Goal: Information Seeking & Learning: Learn about a topic

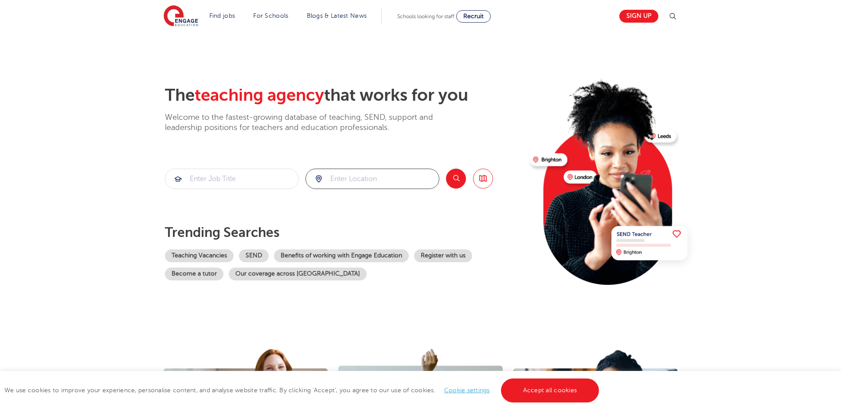
click at [372, 183] on input "search" at bounding box center [372, 179] width 133 height 20
type input "[PERSON_NAME]"
click button "Submit" at bounding box center [0, 0] width 0 height 0
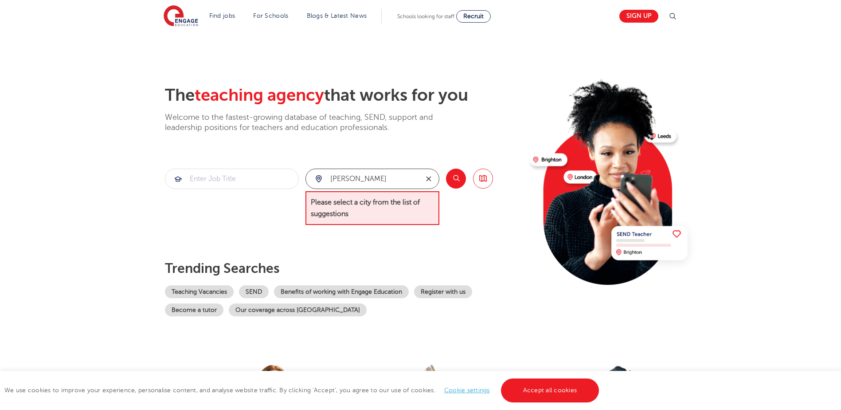
click at [429, 184] on button "reset" at bounding box center [429, 179] width 20 height 20
click at [352, 204] on li "Leeds" at bounding box center [372, 205] width 127 height 18
type input "Leeds"
click at [451, 181] on button "Search" at bounding box center [456, 179] width 20 height 20
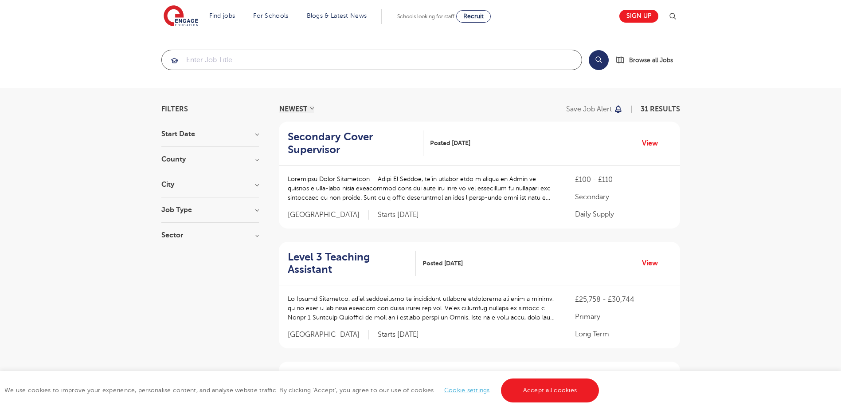
click at [229, 55] on input "search" at bounding box center [372, 60] width 420 height 20
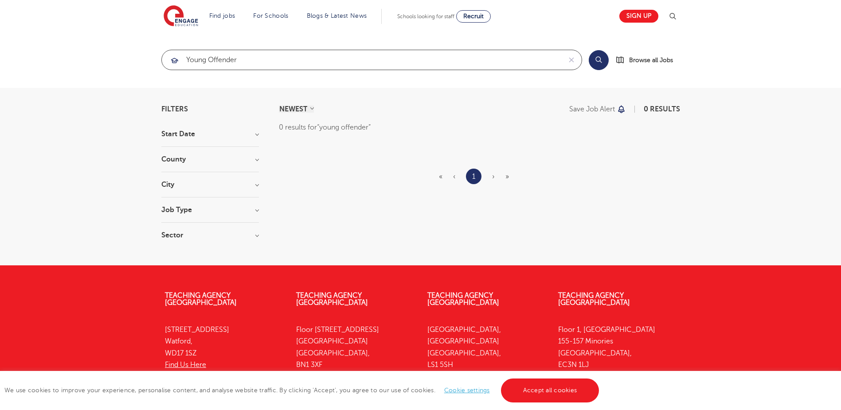
type input "young offender"
click button "Submit" at bounding box center [0, 0] width 0 height 0
drag, startPoint x: 302, startPoint y: 67, endPoint x: 173, endPoint y: 58, distance: 128.5
click at [173, 58] on div "young offender" at bounding box center [362, 60] width 400 height 20
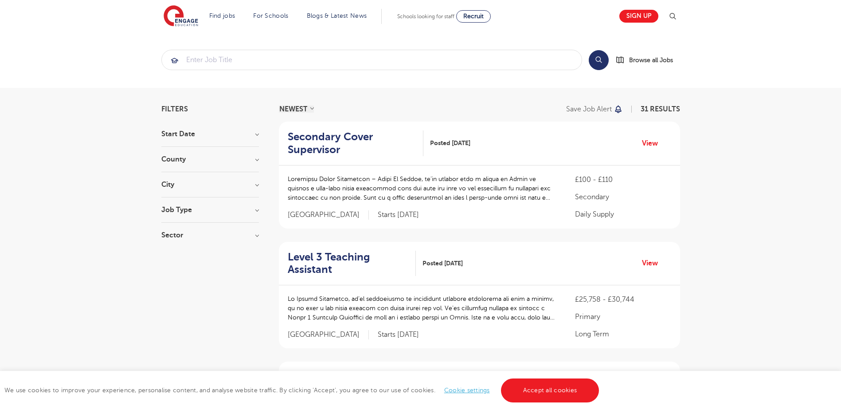
click at [213, 217] on div "Job Type Daily Supply 14 Long Term 13 SEND 4" at bounding box center [210, 214] width 98 height 16
click at [255, 209] on h3 "Job Type" at bounding box center [210, 209] width 98 height 7
click at [252, 159] on h3 "County" at bounding box center [210, 159] width 98 height 7
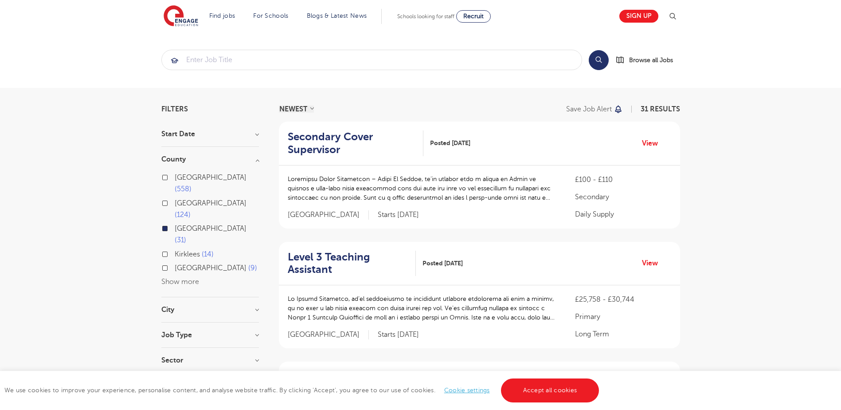
click at [252, 159] on h3 "County" at bounding box center [210, 159] width 98 height 7
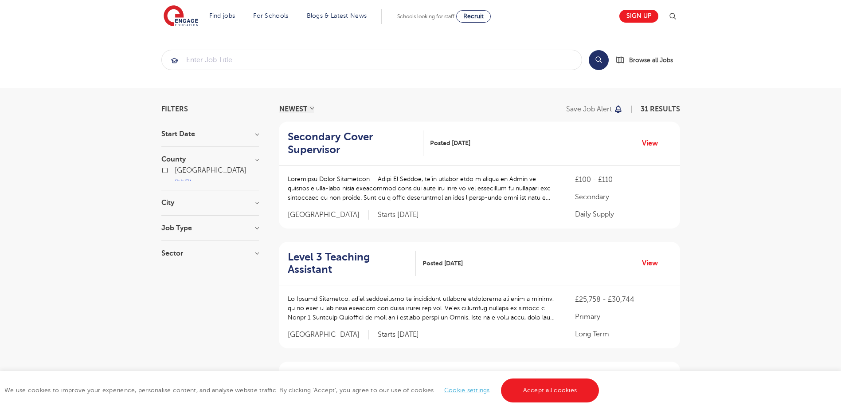
click at [250, 132] on h3 "Start Date" at bounding box center [210, 133] width 98 height 7
click at [190, 187] on h3 "City" at bounding box center [210, 184] width 98 height 7
click at [198, 244] on div "Sector Primary 17 Secondary 14 Show more" at bounding box center [210, 240] width 98 height 16
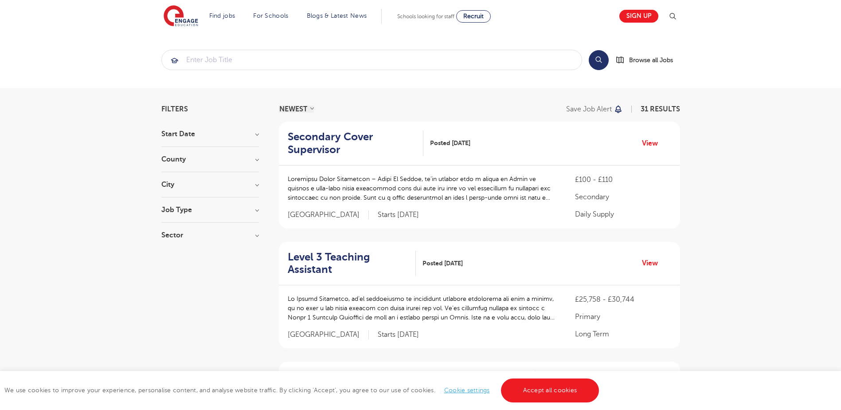
click at [197, 239] on div "Sector Primary 17 Secondary 14 Show more" at bounding box center [210, 240] width 98 height 16
click at [233, 238] on h3 "Sector" at bounding box center [210, 235] width 98 height 7
click at [170, 286] on div "Primary 17 Secondary 14 Show more" at bounding box center [210, 266] width 98 height 39
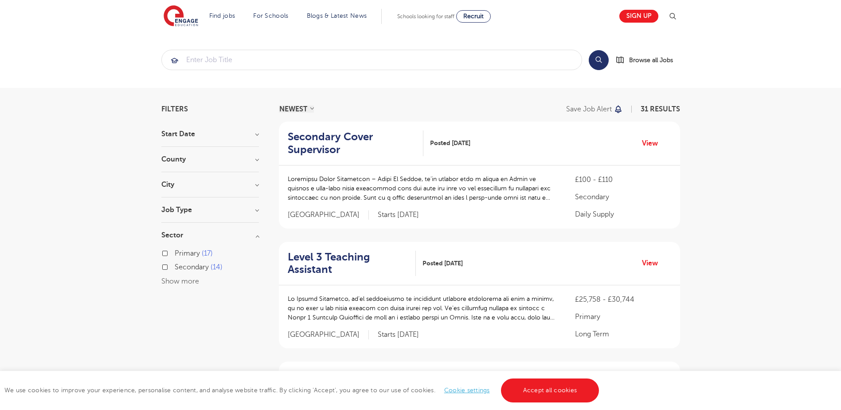
click at [230, 219] on div "Job Type Daily Supply 14 Long Term 13 SEND 4" at bounding box center [210, 214] width 98 height 16
click at [224, 241] on div "Primary 17 Secondary 14 Show more" at bounding box center [210, 263] width 98 height 48
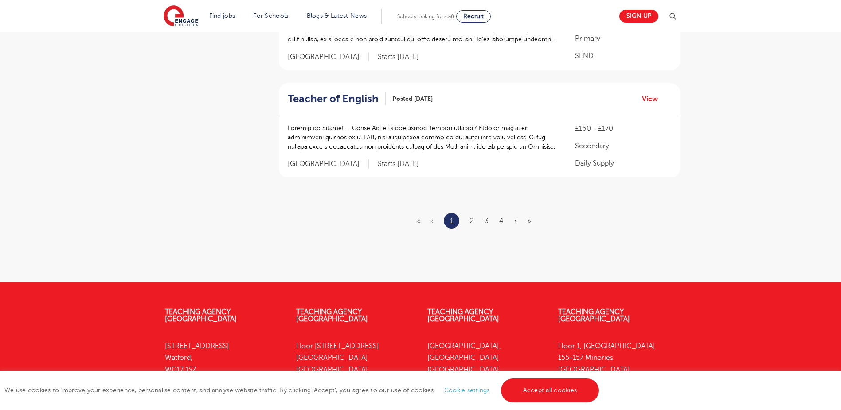
scroll to position [1153, 0]
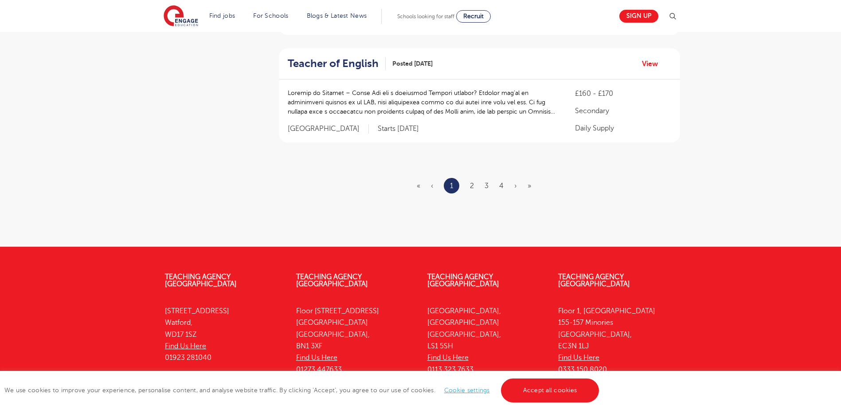
click at [468, 178] on ul "« ‹ 1 2 3 4 › »" at bounding box center [479, 186] width 125 height 16
click at [470, 178] on ul "« ‹ 1 2 3 4 › »" at bounding box center [479, 186] width 125 height 16
click at [473, 182] on link "2" at bounding box center [472, 186] width 4 height 8
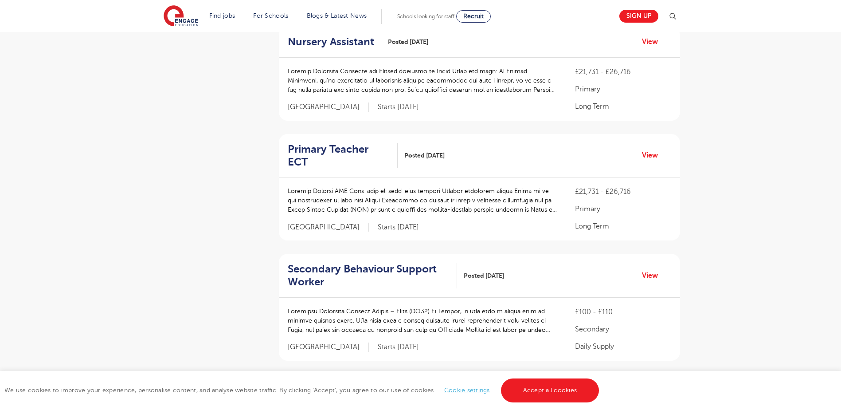
scroll to position [443, 0]
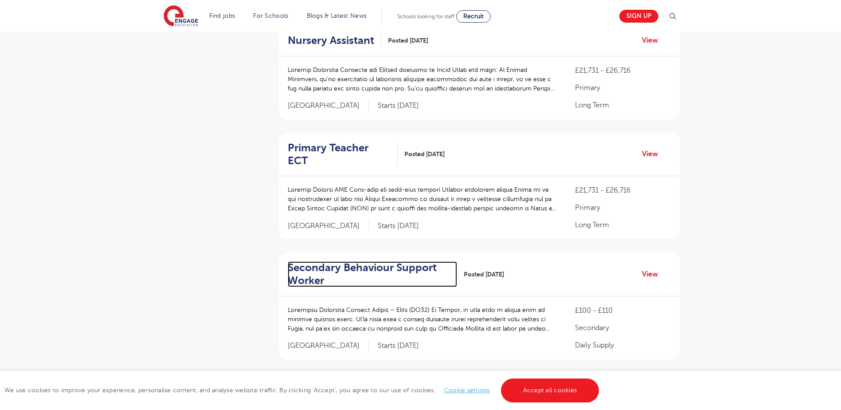
click at [367, 261] on h2 "Secondary Behaviour Support Worker" at bounding box center [369, 274] width 162 height 26
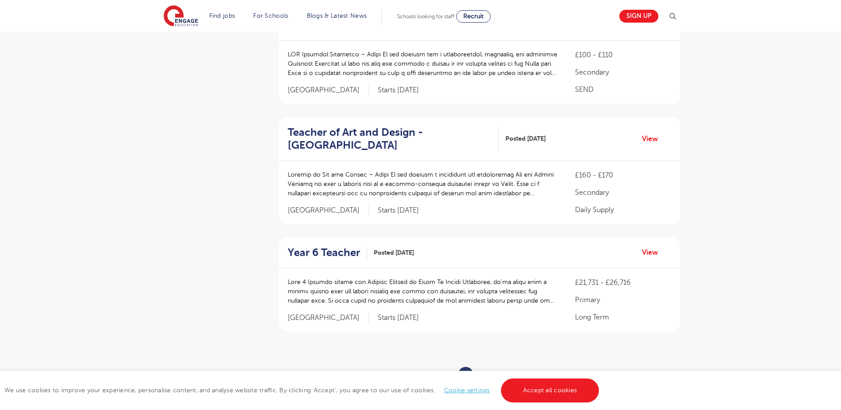
scroll to position [1020, 0]
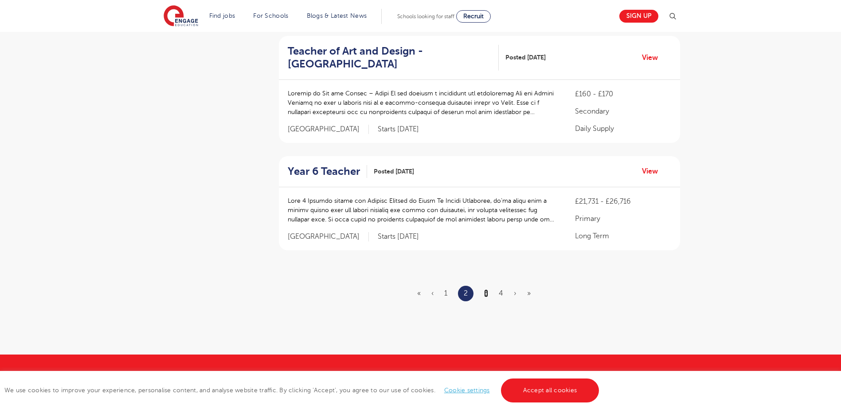
click at [487, 289] on link "3" at bounding box center [486, 293] width 4 height 8
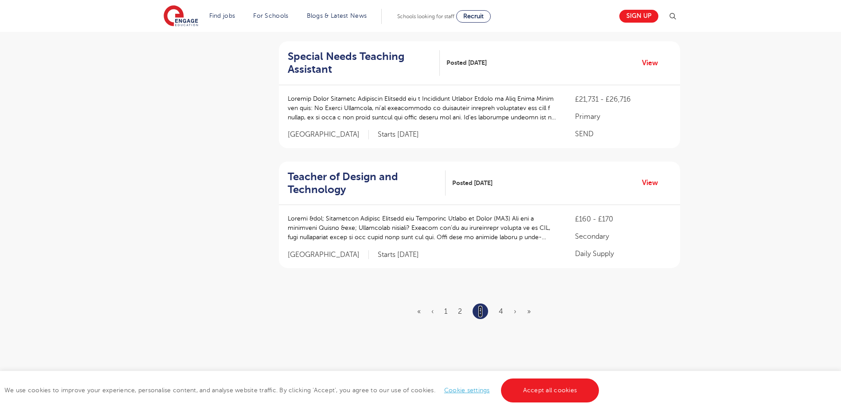
scroll to position [1020, 0]
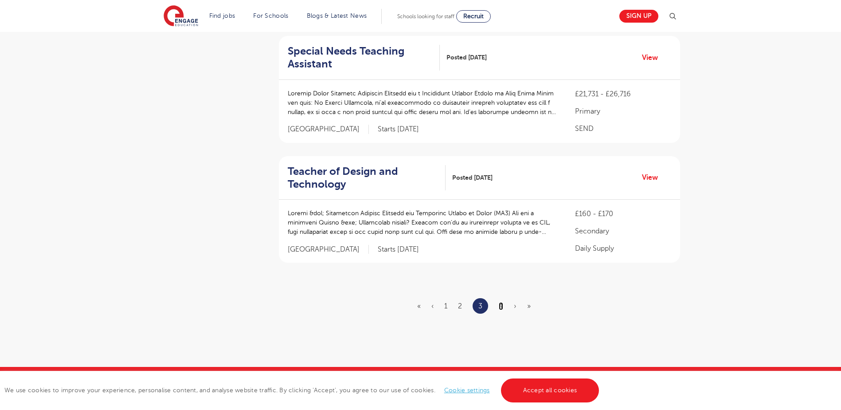
click at [503, 302] on link "4" at bounding box center [501, 306] width 4 height 8
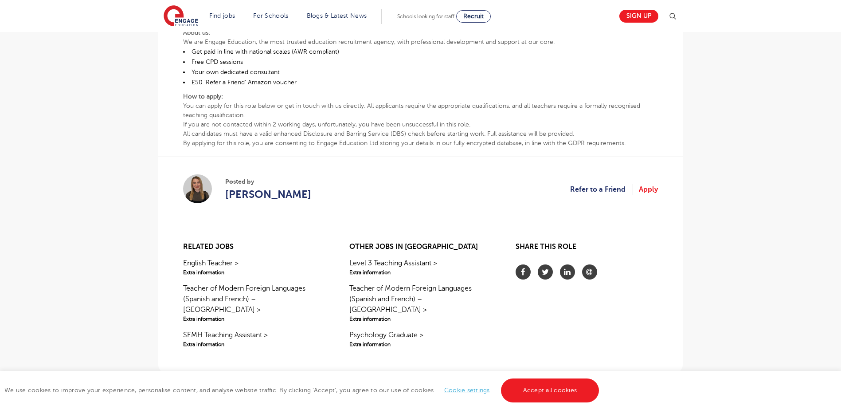
scroll to position [488, 0]
